Goal: Task Accomplishment & Management: Use online tool/utility

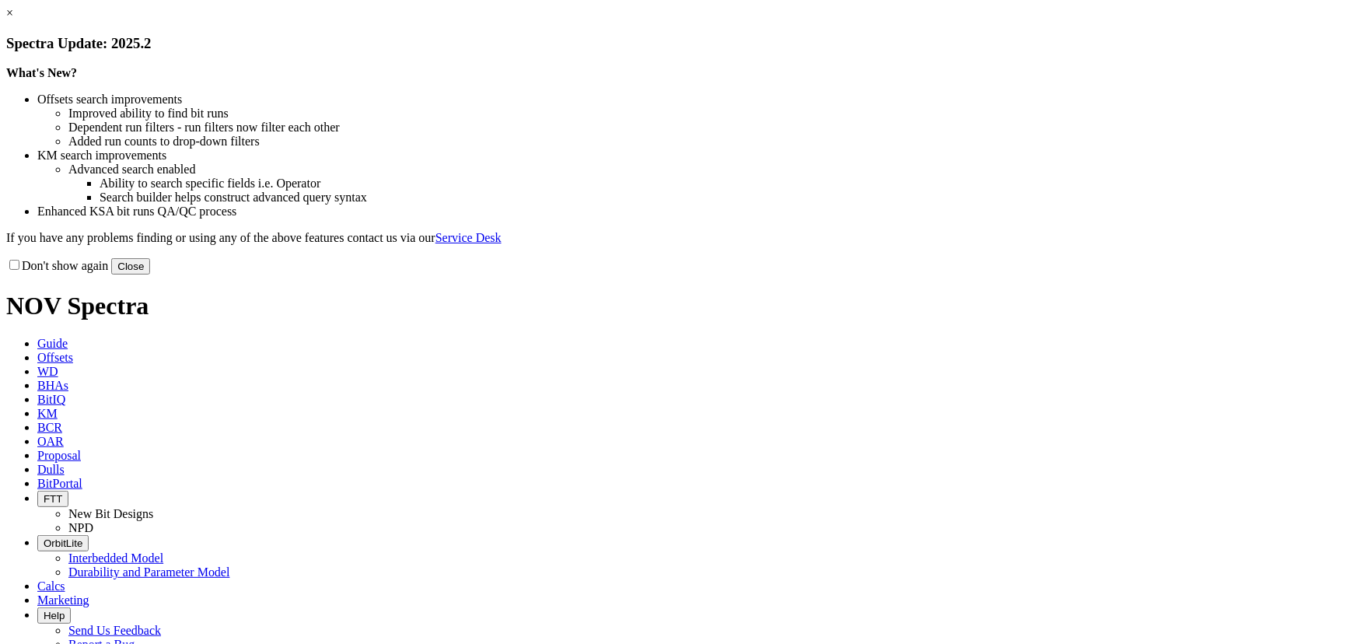
click at [150, 274] on button "Close" at bounding box center [130, 266] width 39 height 16
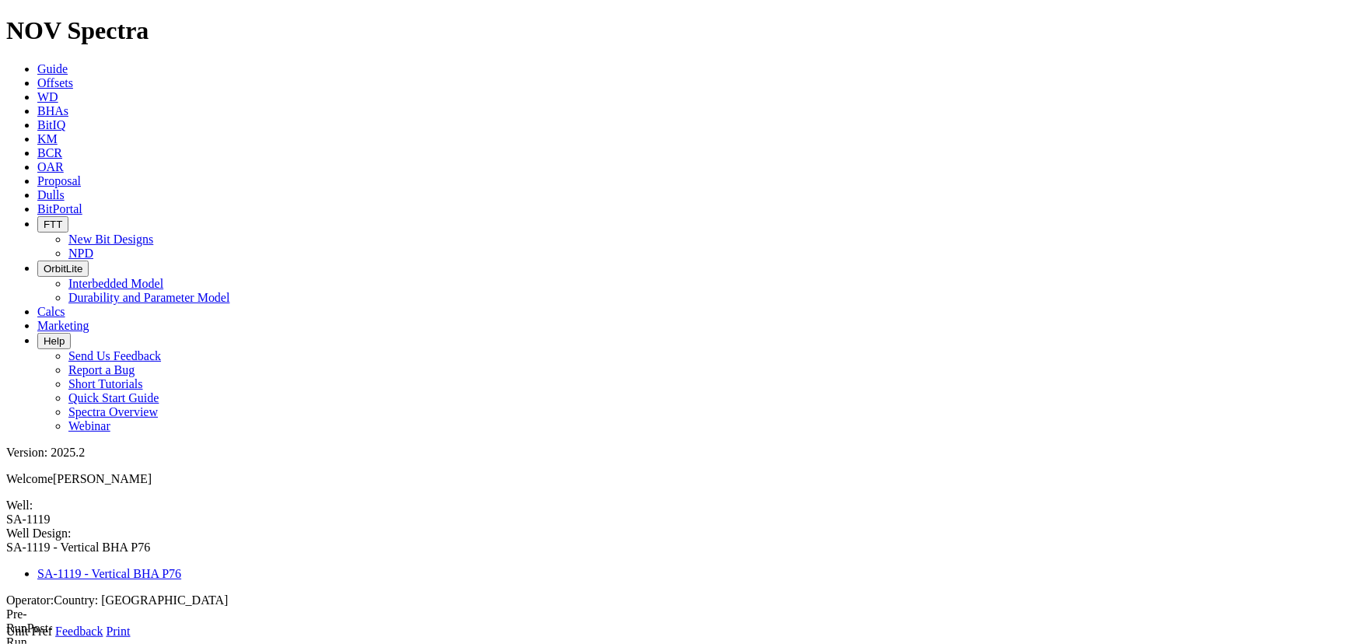
click at [6, 638] on icon at bounding box center [6, 638] width 0 height 0
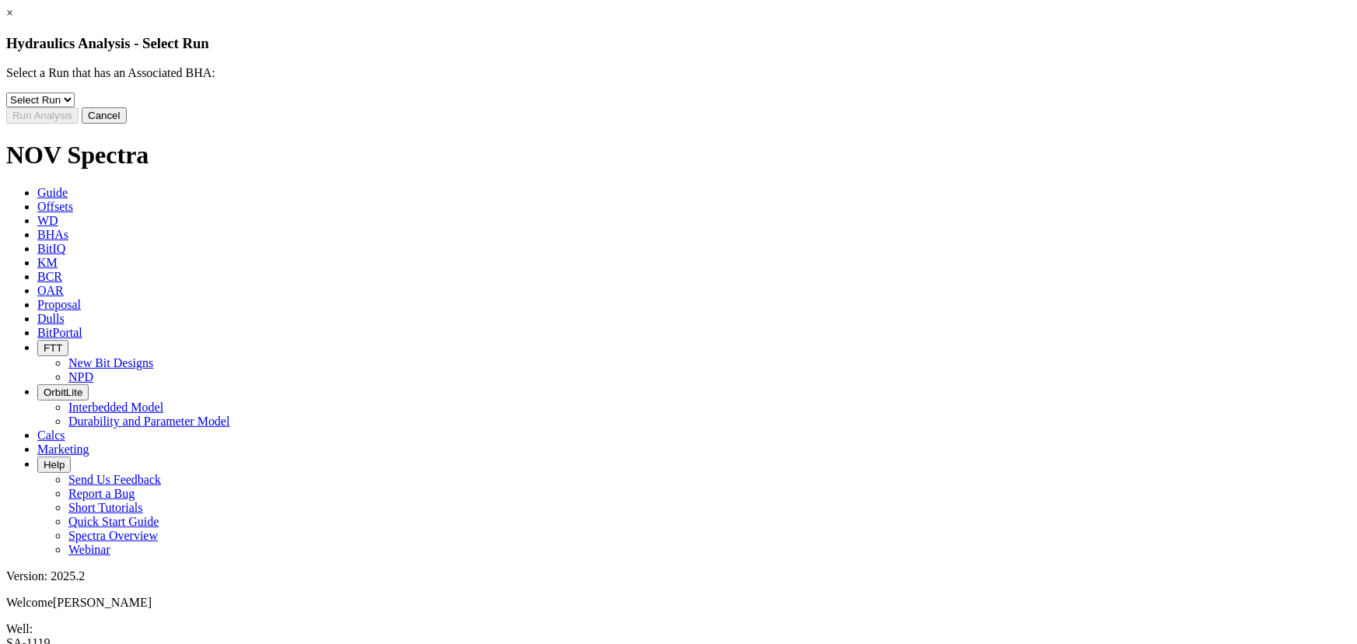
click at [127, 124] on button "Cancel" at bounding box center [104, 115] width 45 height 16
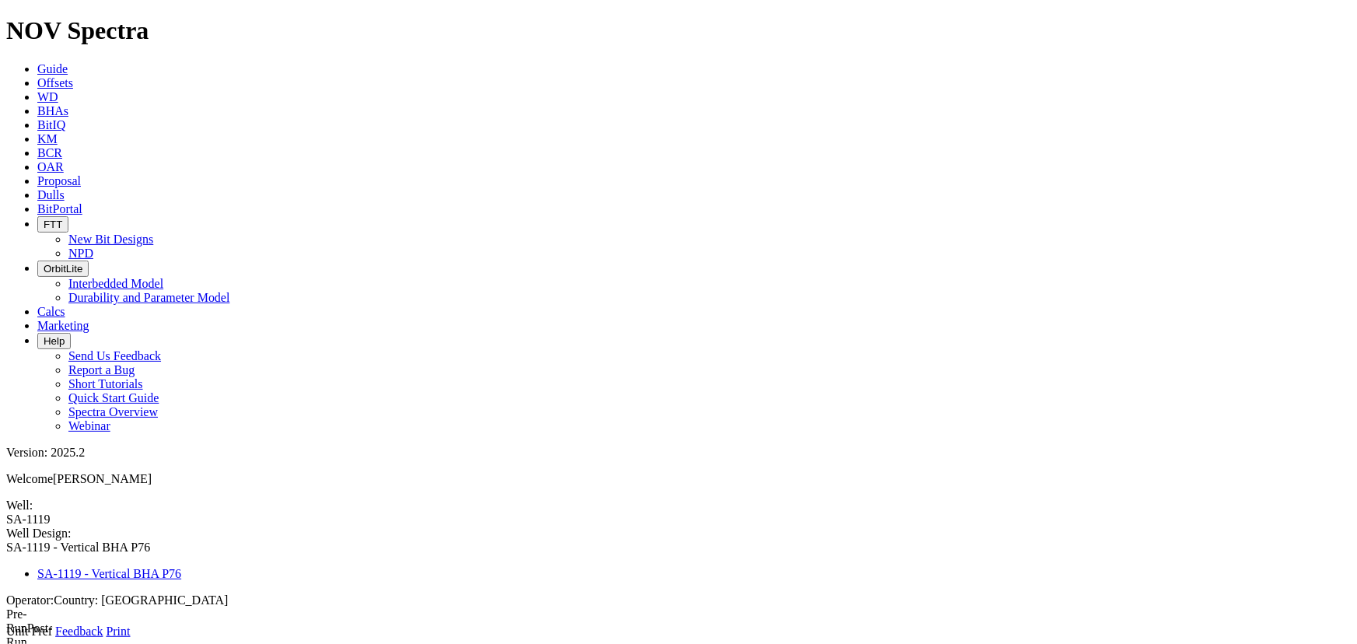
click at [6, 638] on icon at bounding box center [6, 638] width 0 height 0
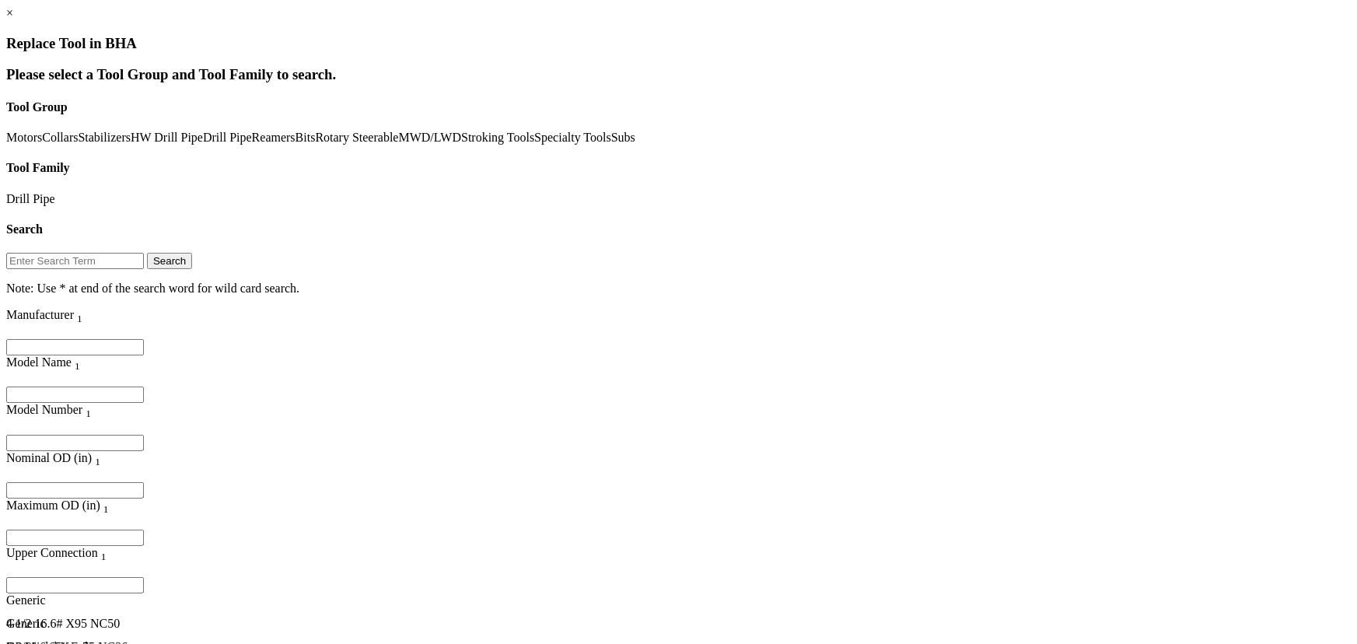
click at [144, 386] on input "Filter for column" at bounding box center [75, 394] width 138 height 16
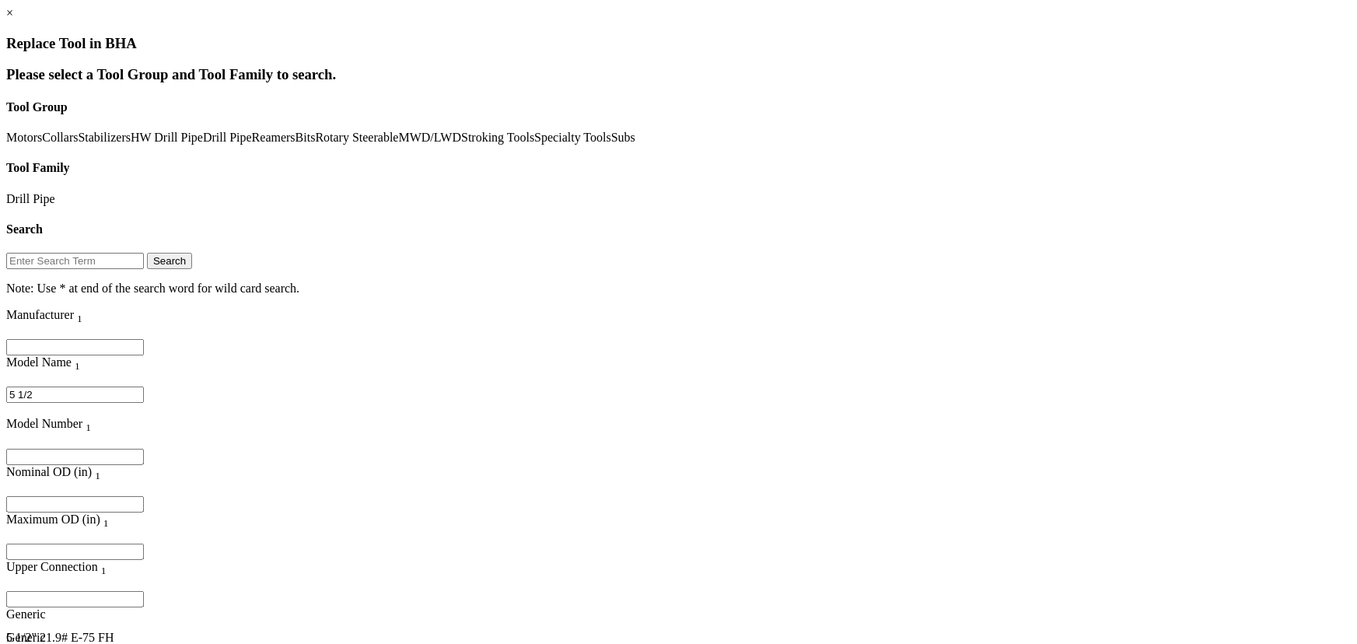
type input "5 1/2"
click at [144, 496] on input "Filter for column" at bounding box center [75, 504] width 138 height 16
type input "5.5"
click at [358, 643] on div "5 1/2" 21.9# E-75 FH" at bounding box center [182, 652] width 352 height 14
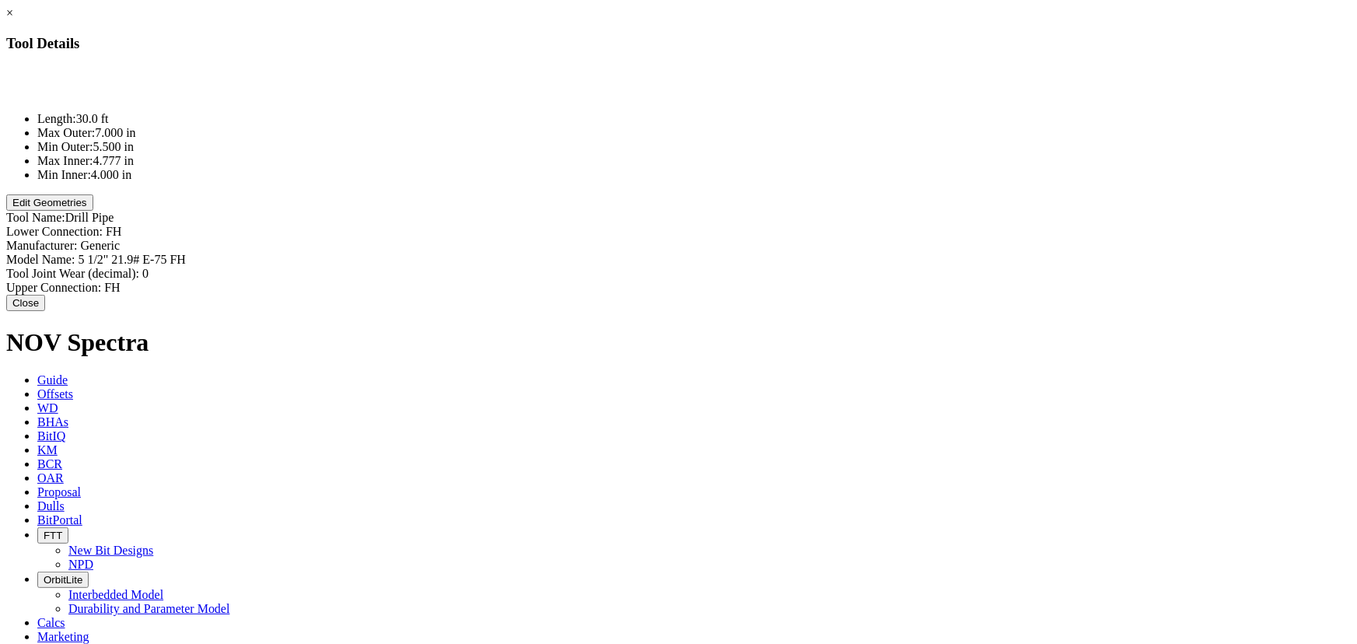
click at [93, 211] on button "Edit Geometries" at bounding box center [49, 202] width 87 height 16
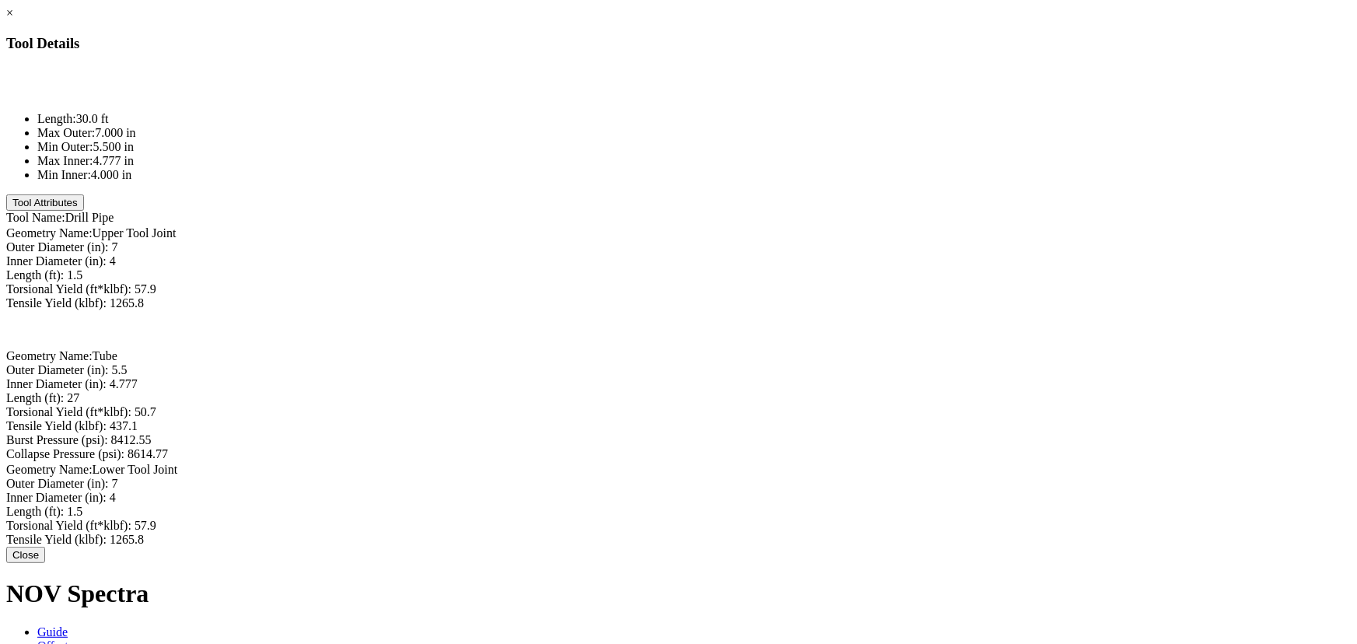
drag, startPoint x: 505, startPoint y: 189, endPoint x: 551, endPoint y: 191, distance: 45.1
click at [551, 168] on li "Max Inner: 4.777 in" at bounding box center [693, 161] width 1313 height 14
click at [520, 182] on li "Min Inner: 4.000 in" at bounding box center [693, 175] width 1313 height 14
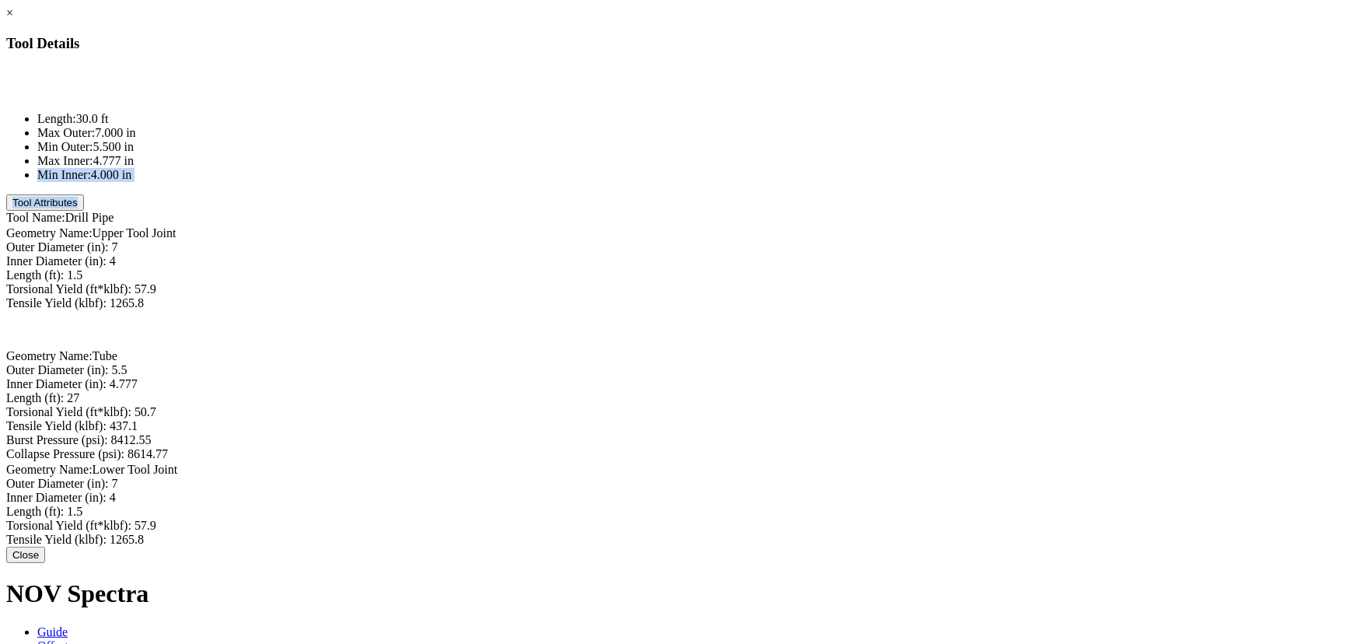
click at [527, 182] on li "Min Inner: 4.000 in" at bounding box center [693, 175] width 1313 height 14
click at [84, 211] on button "Tool Attributes" at bounding box center [45, 202] width 78 height 16
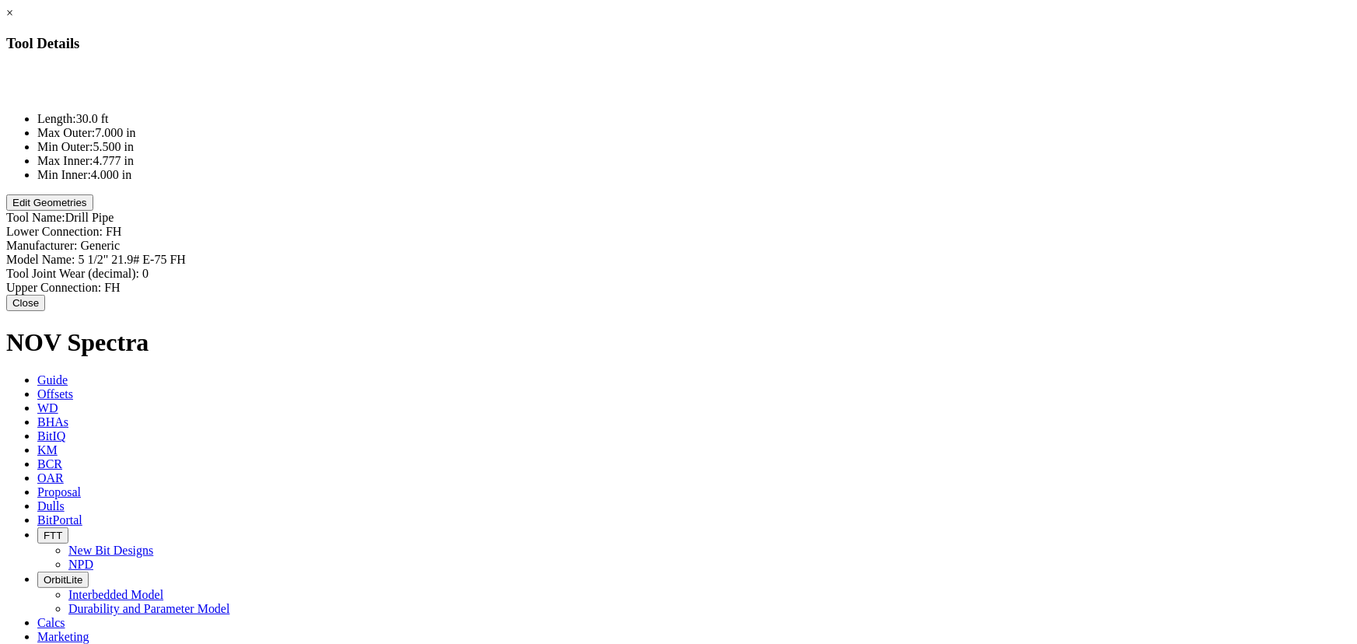
click at [93, 211] on button "Edit Geometries" at bounding box center [49, 202] width 87 height 16
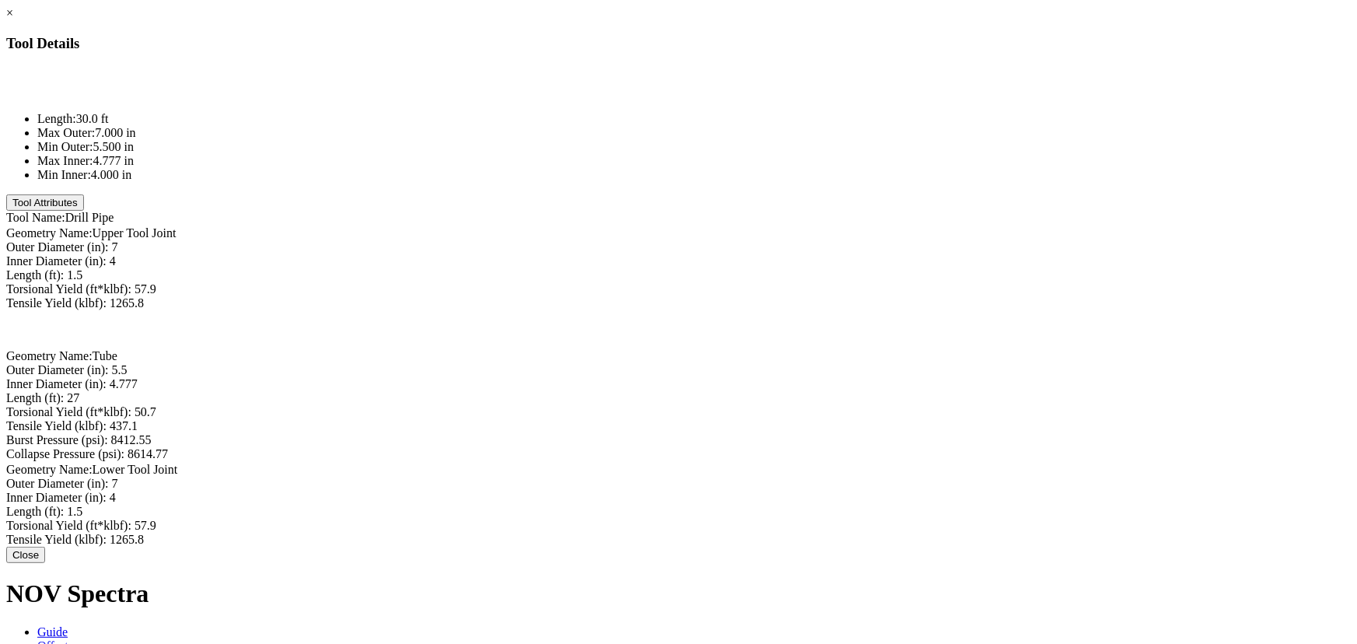
click at [516, 182] on li "Min Inner: 4.000 in" at bounding box center [693, 175] width 1313 height 14
click at [45, 563] on button "Close" at bounding box center [25, 555] width 39 height 16
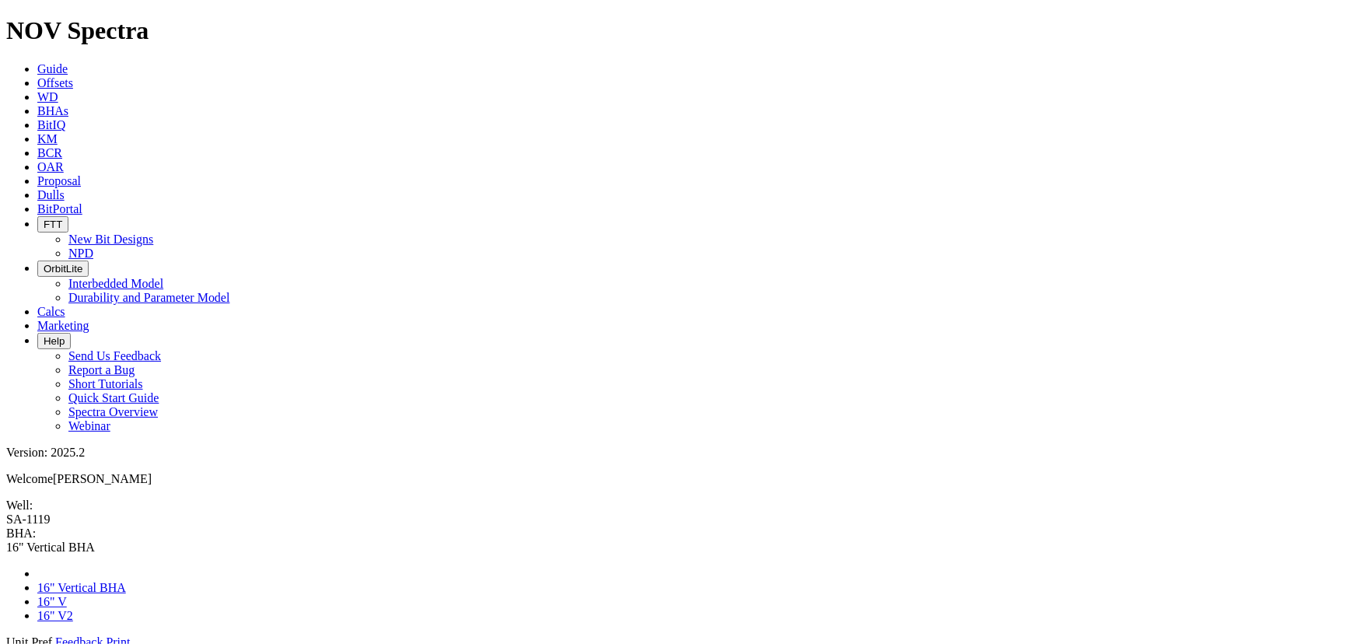
click at [6, 643] on link at bounding box center [6, 649] width 0 height 0
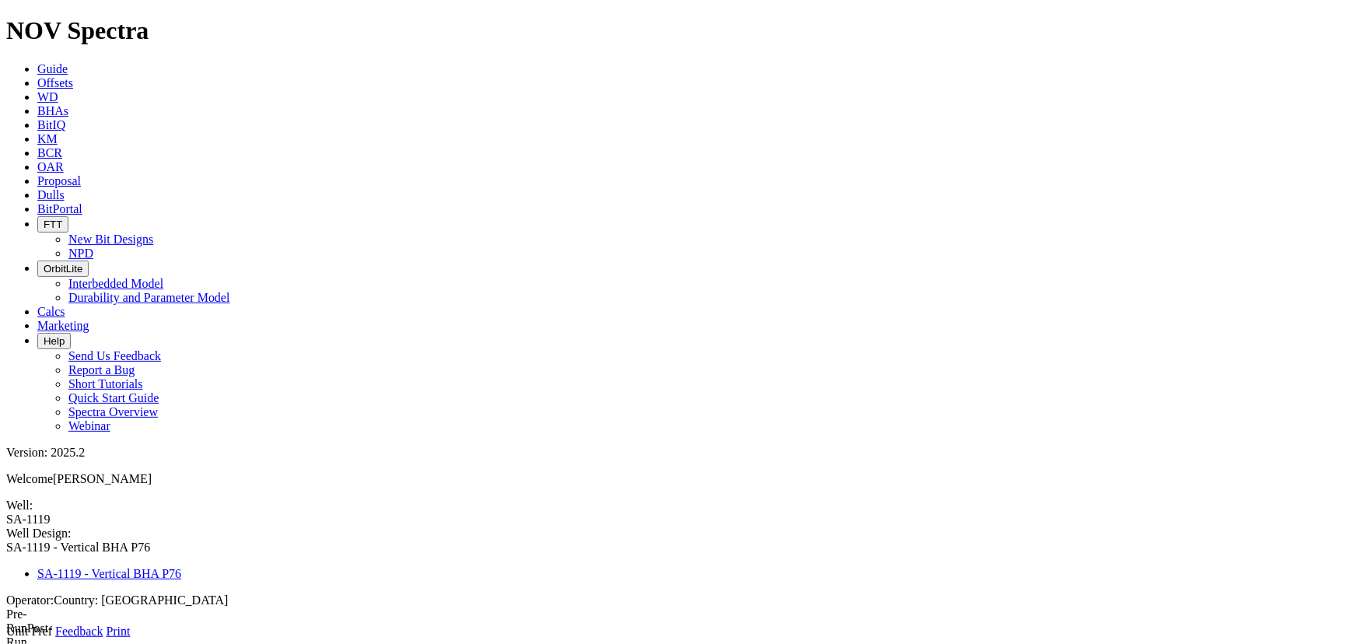
type input "1"
type input "9352"
type input "11068"
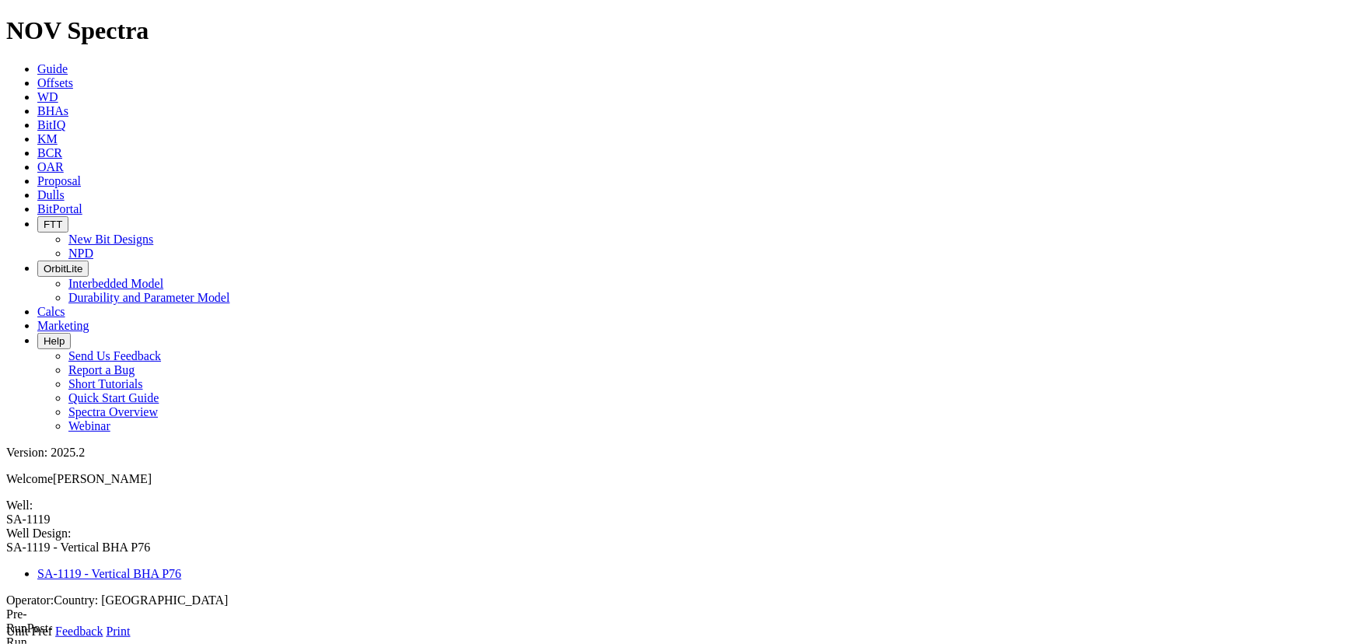
type input "1"
type input "9352"
type input "11068"
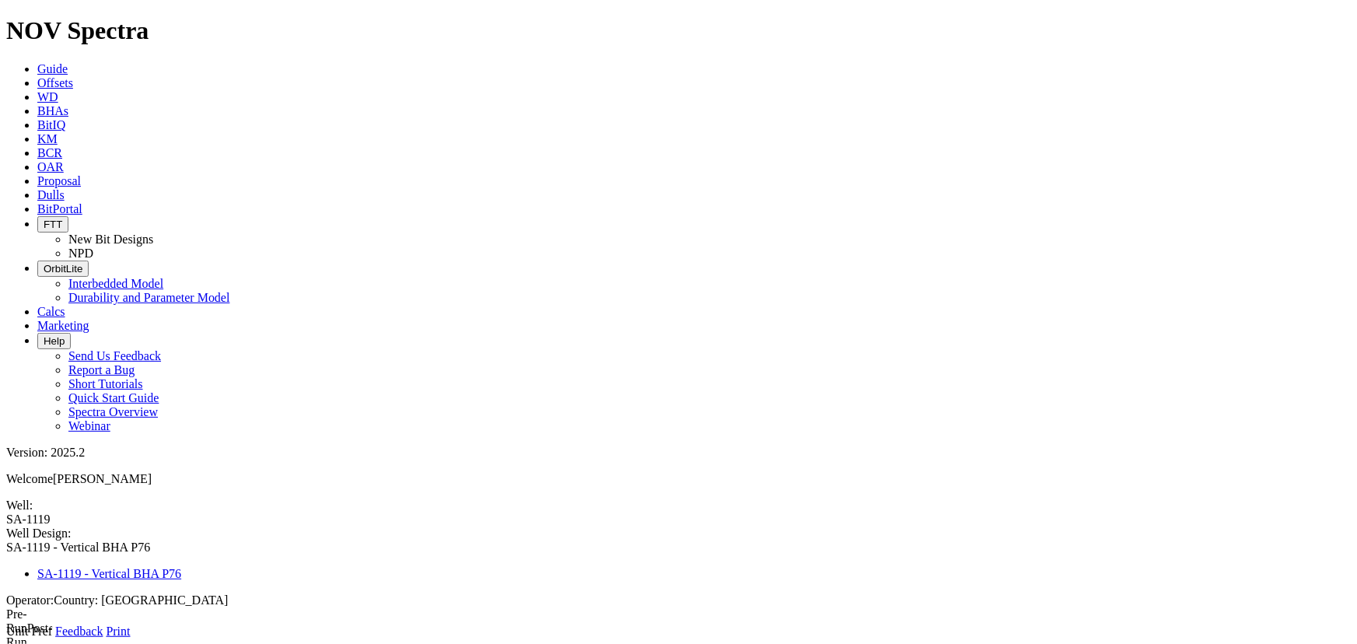
type input "1"
type input "9352"
type input "11068"
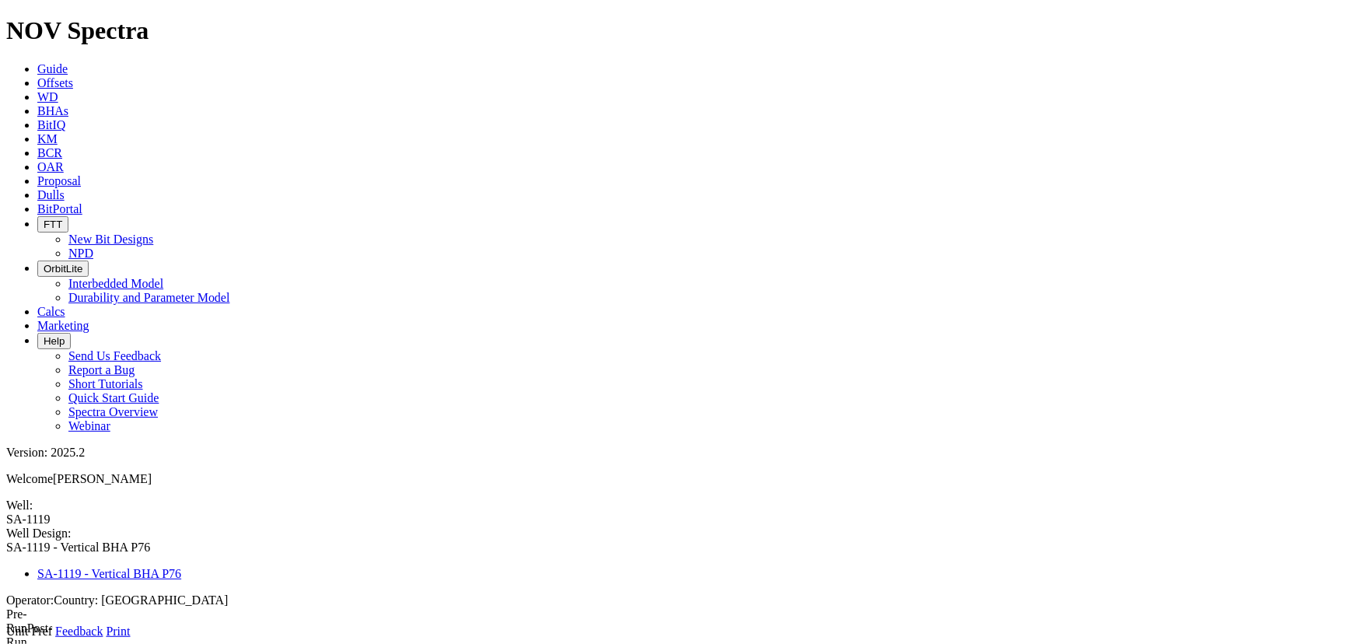
click at [6, 638] on icon at bounding box center [6, 638] width 0 height 0
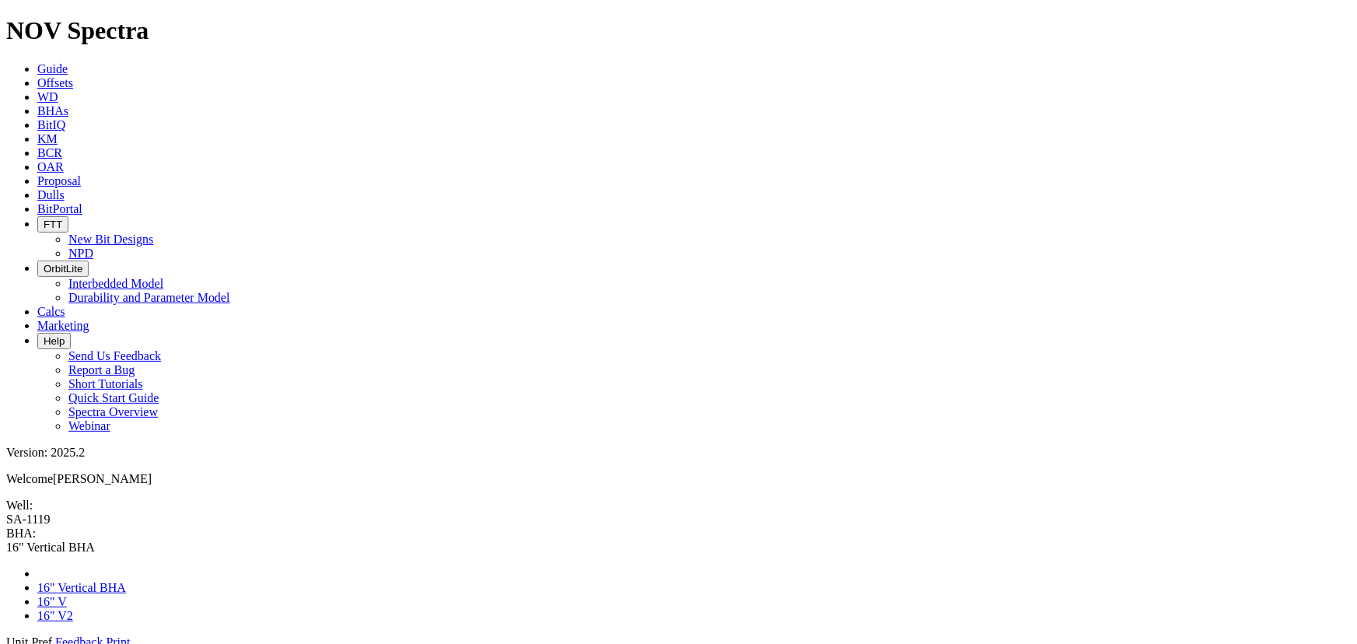
click at [6, 554] on span at bounding box center [6, 554] width 0 height 0
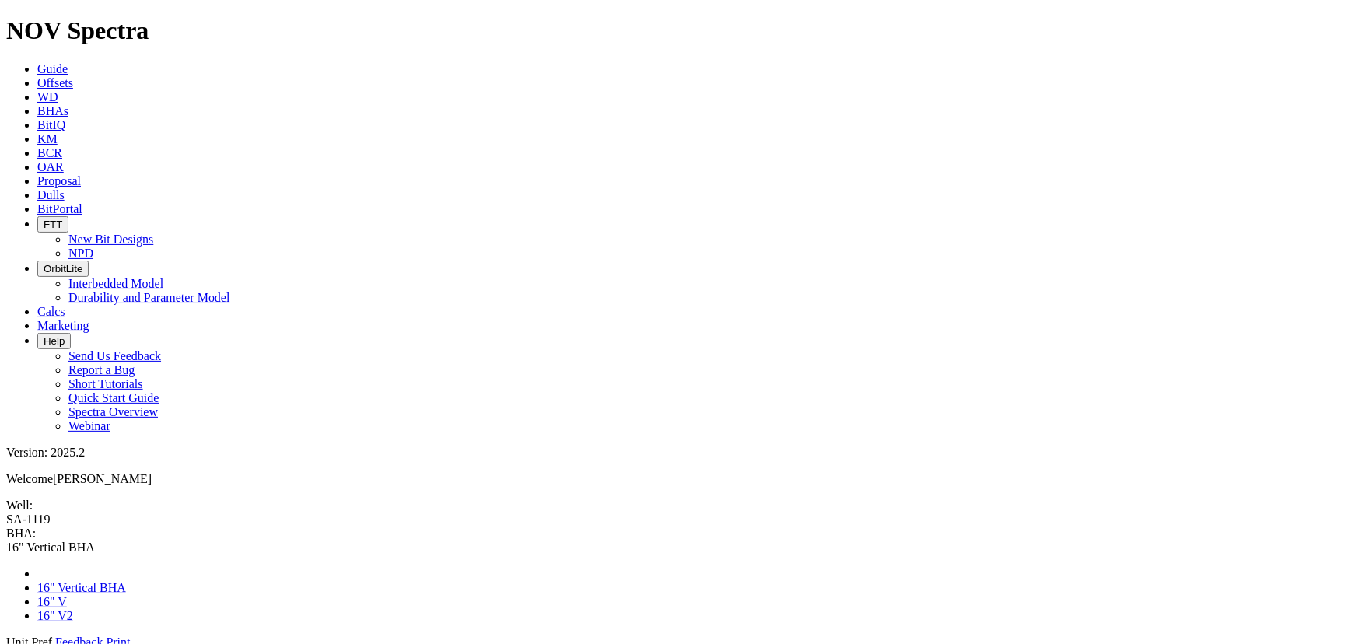
click at [212, 540] on div "16" Vertical BHA 16" Vertical BHA" at bounding box center [678, 547] width 1344 height 14
type input "16" Vertical BHA.1"
click at [6, 643] on icon at bounding box center [6, 649] width 0 height 0
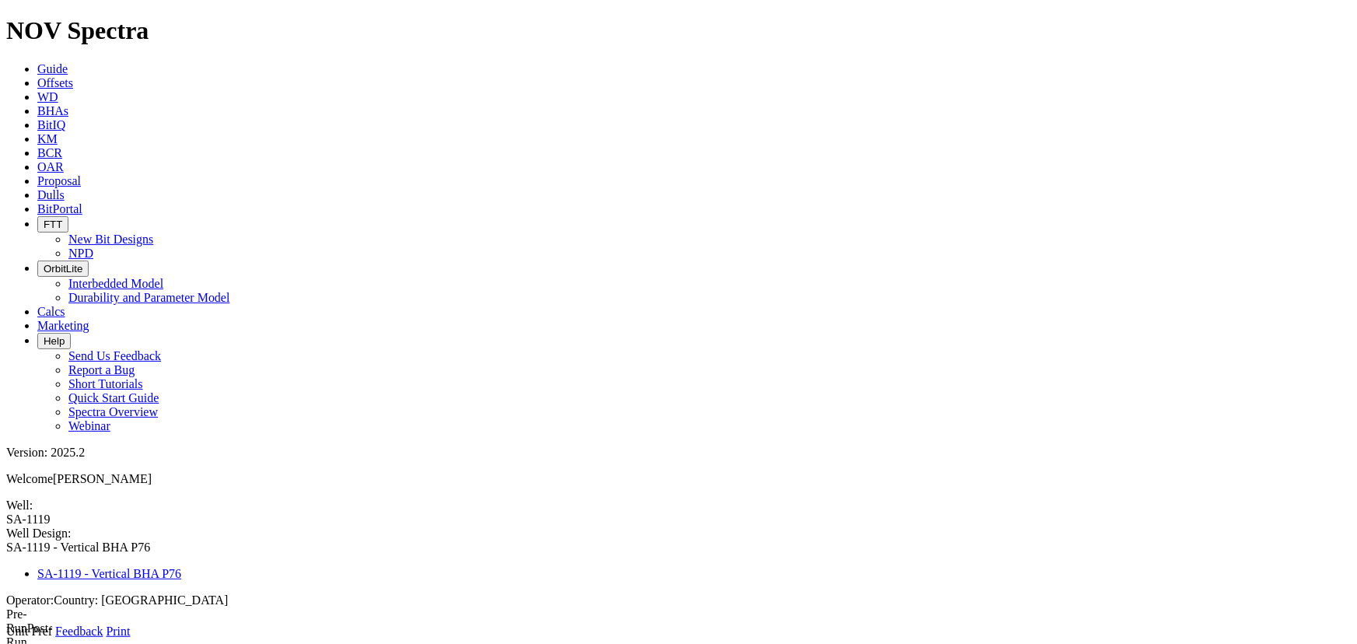
type input "1"
type input "9352"
type input "11068"
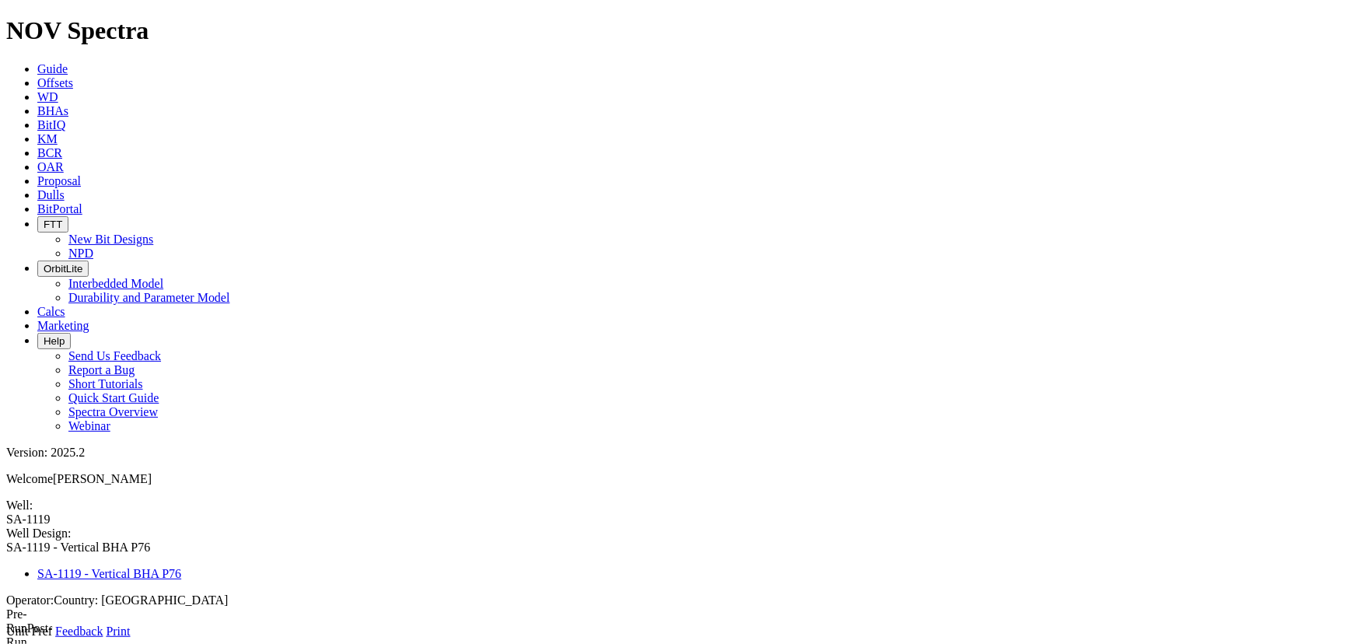
select select "object:6777"
type input "16"V.2"
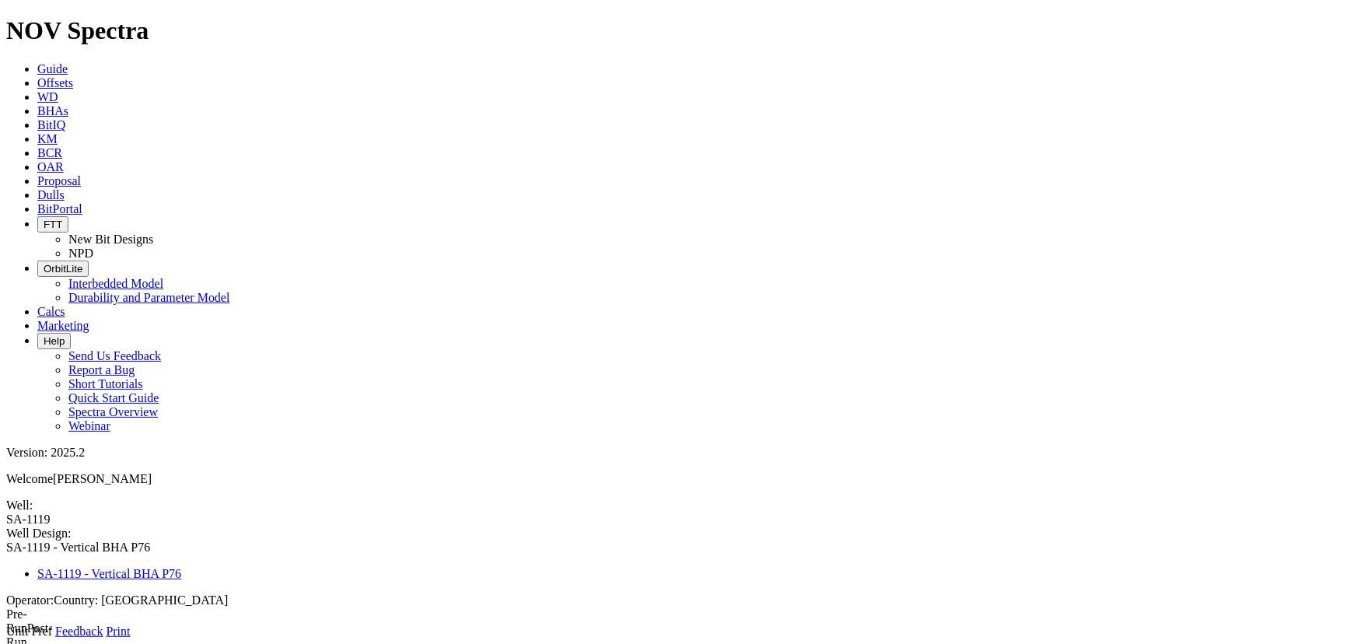
type input "1"
type input "9352"
type input "11068"
click at [6, 638] on icon at bounding box center [6, 638] width 0 height 0
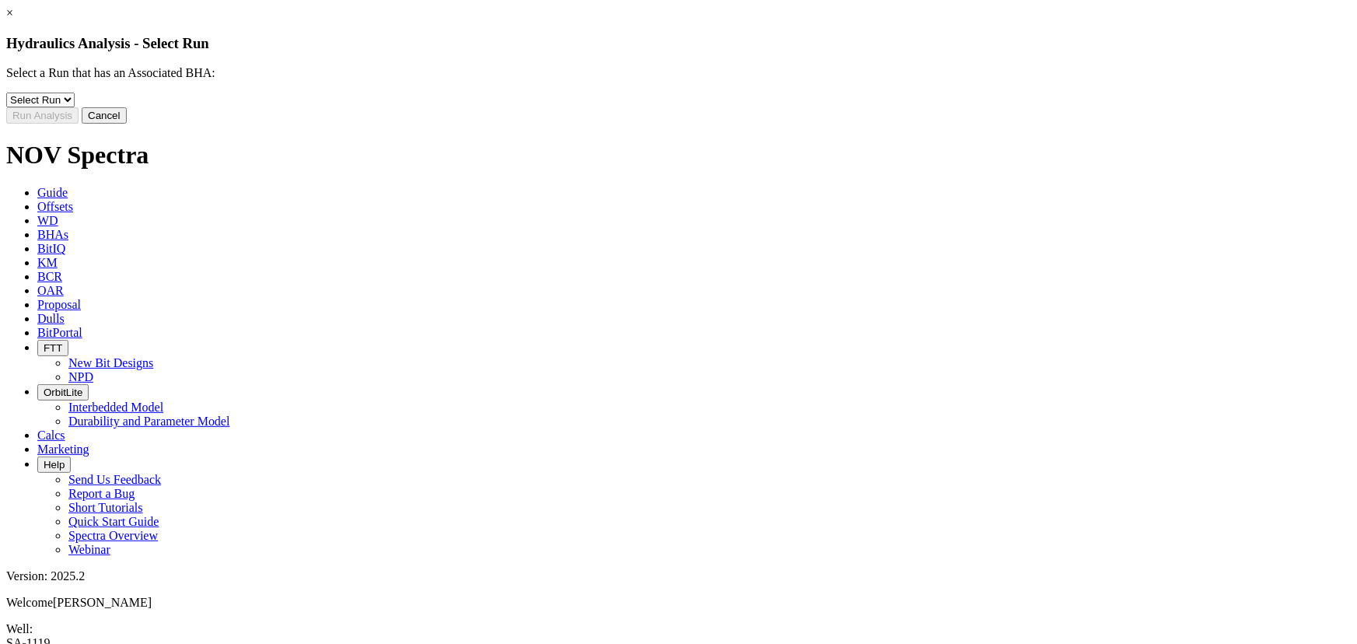
click at [75, 107] on select "Select Run 1" at bounding box center [40, 100] width 68 height 15
select select "object:7388"
click at [75, 103] on select "Select Run 1" at bounding box center [40, 100] width 68 height 15
click at [79, 124] on button "Run Analysis" at bounding box center [42, 115] width 72 height 16
